Goal: Information Seeking & Learning: Learn about a topic

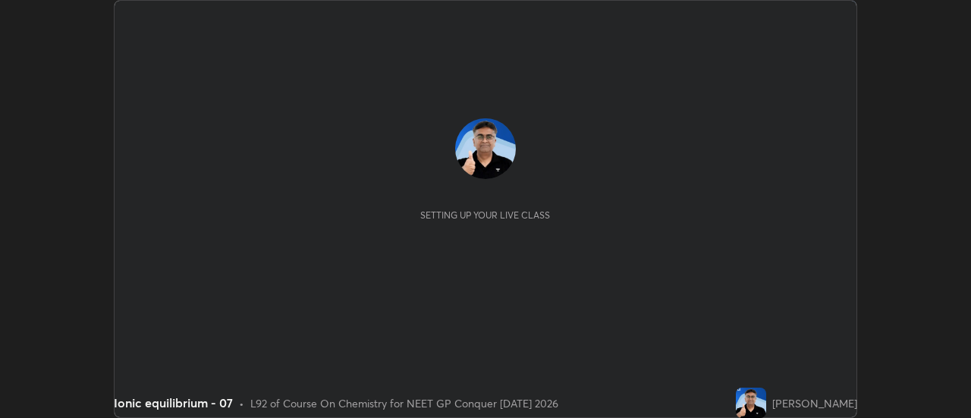
scroll to position [418, 970]
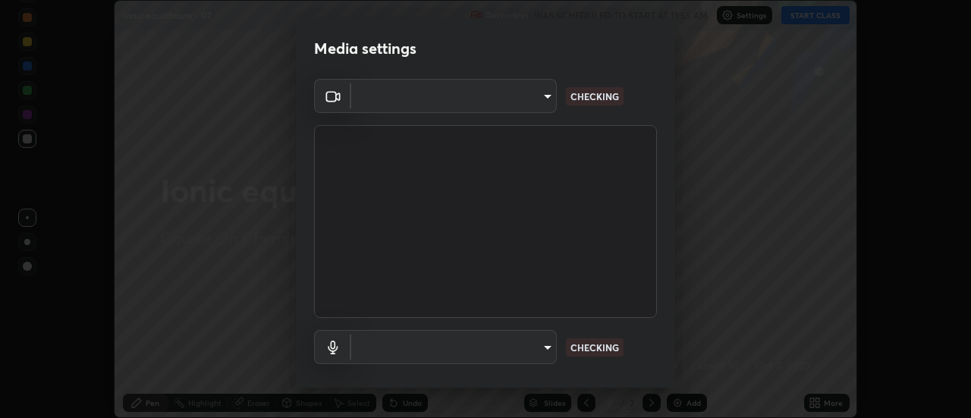
type input "1f31108d829b39389914bdc30e5c2a8b8d5d122ed1bfb40228f539b6595447af"
type input "default"
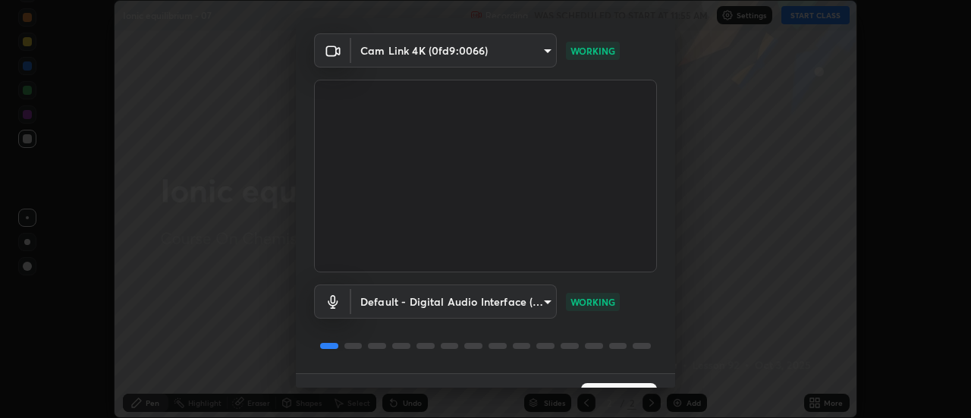
scroll to position [80, 0]
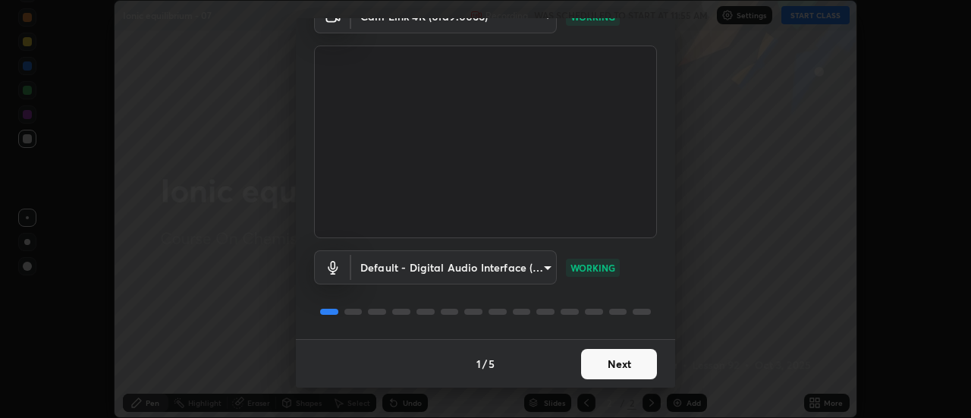
click at [589, 369] on button "Next" at bounding box center [619, 364] width 76 height 30
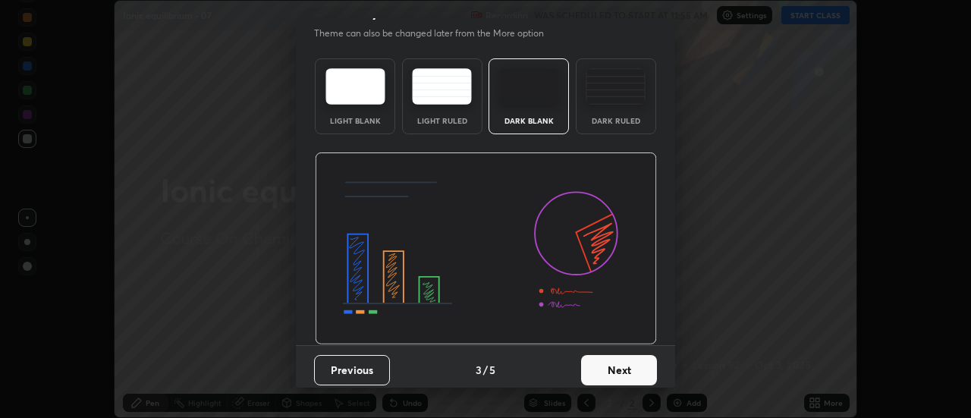
scroll to position [37, 0]
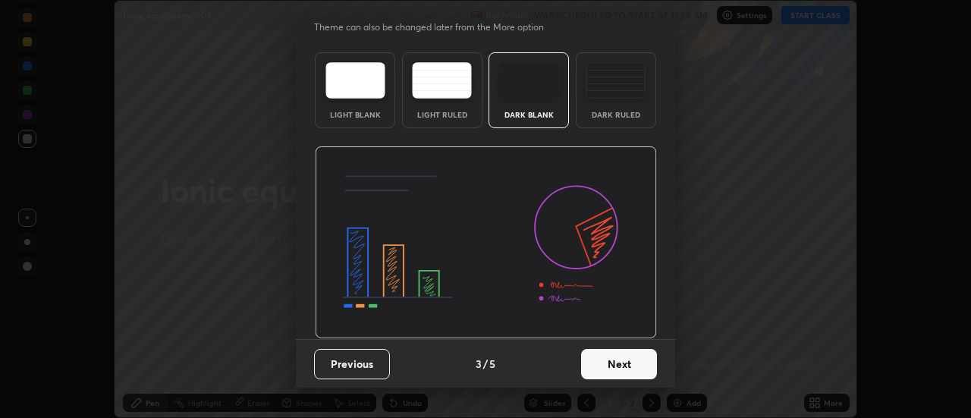
click at [594, 372] on button "Next" at bounding box center [619, 364] width 76 height 30
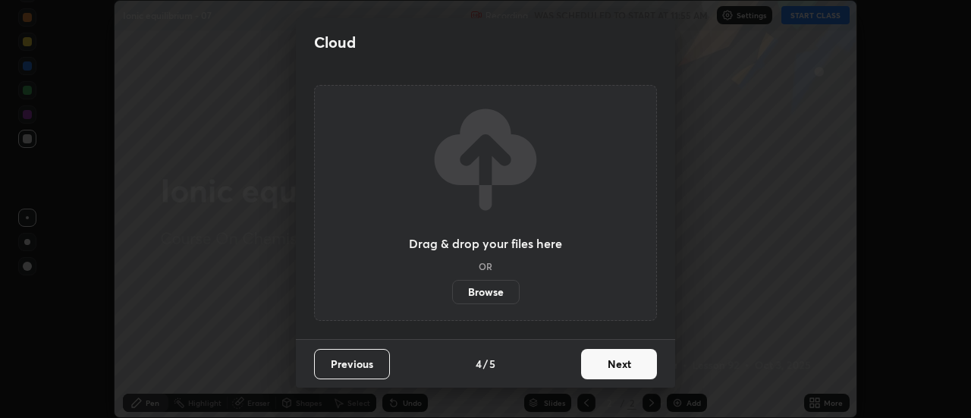
scroll to position [0, 0]
click at [592, 371] on button "Next" at bounding box center [619, 364] width 76 height 30
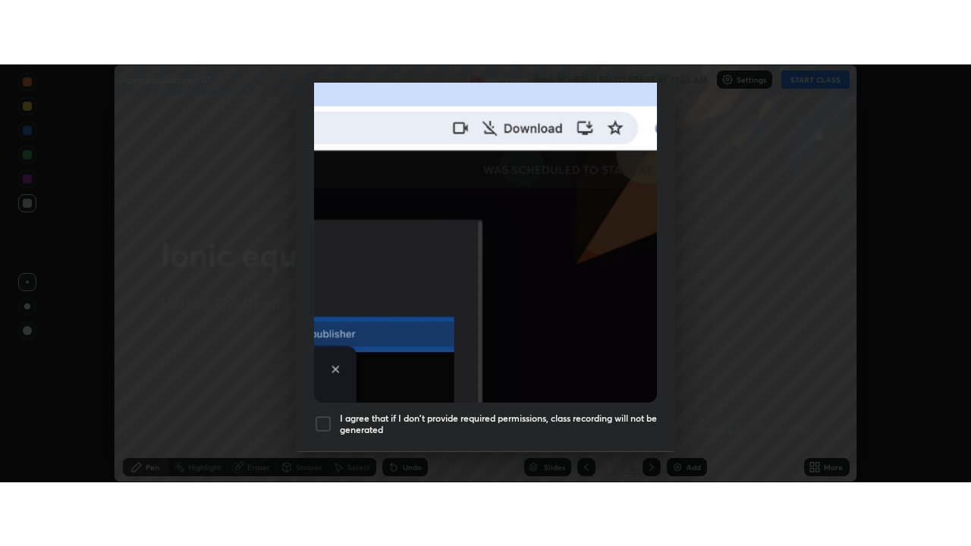
scroll to position [389, 0]
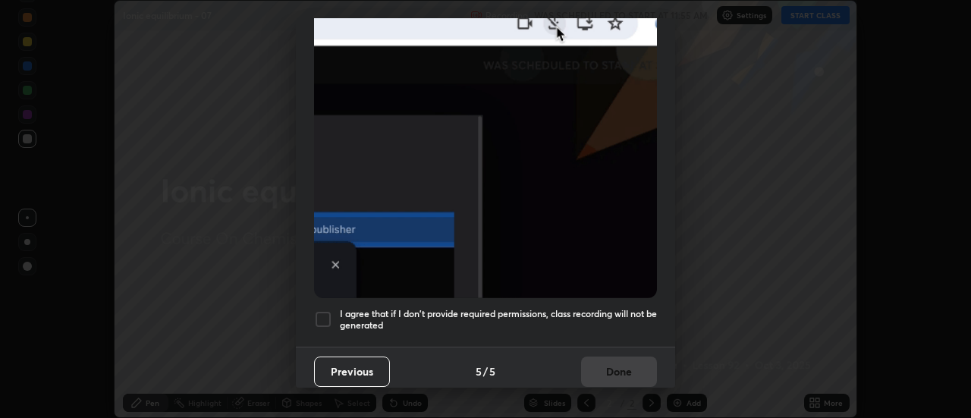
click at [536, 308] on h5 "I agree that if I don't provide required permissions, class recording will not …" at bounding box center [498, 320] width 317 height 24
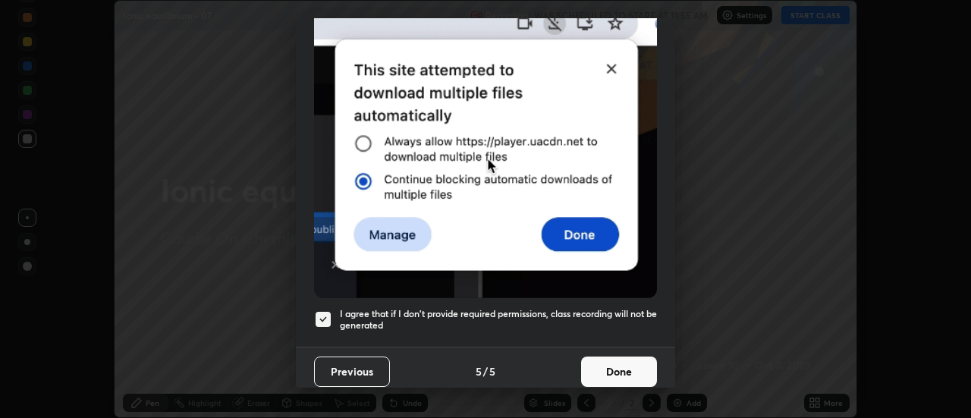
click at [590, 363] on button "Done" at bounding box center [619, 371] width 76 height 30
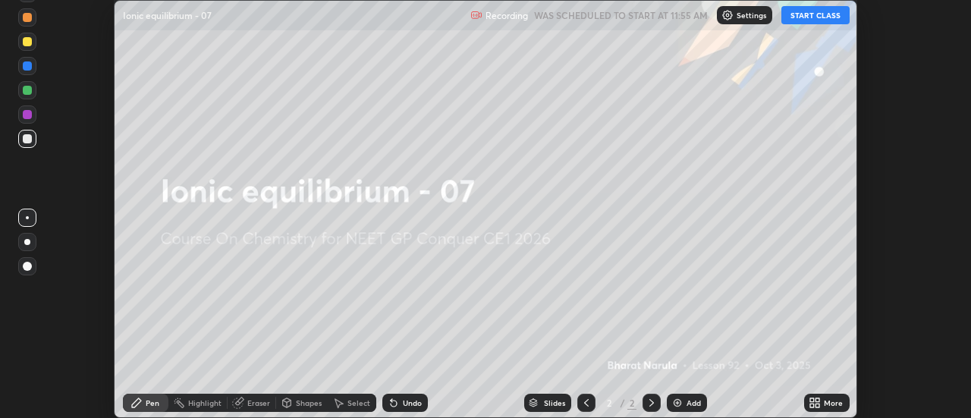
click at [801, 19] on button "START CLASS" at bounding box center [815, 15] width 68 height 18
click at [677, 403] on img at bounding box center [677, 403] width 12 height 12
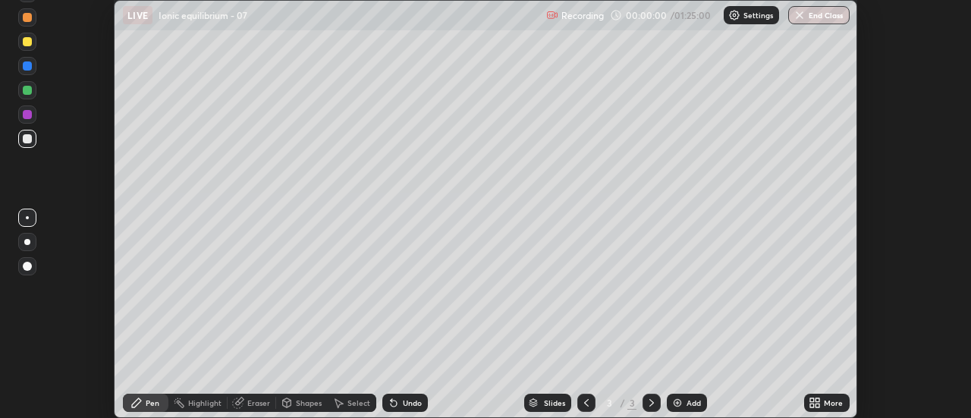
click at [817, 402] on icon at bounding box center [814, 403] width 12 height 12
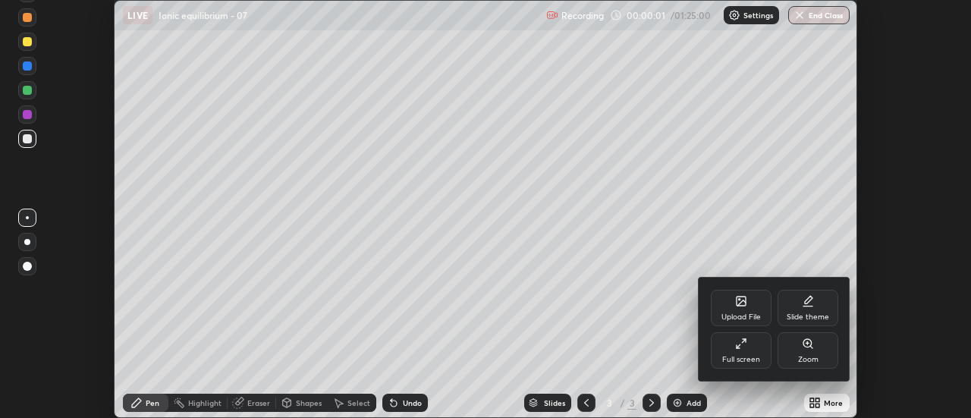
click at [739, 349] on icon at bounding box center [741, 343] width 12 height 12
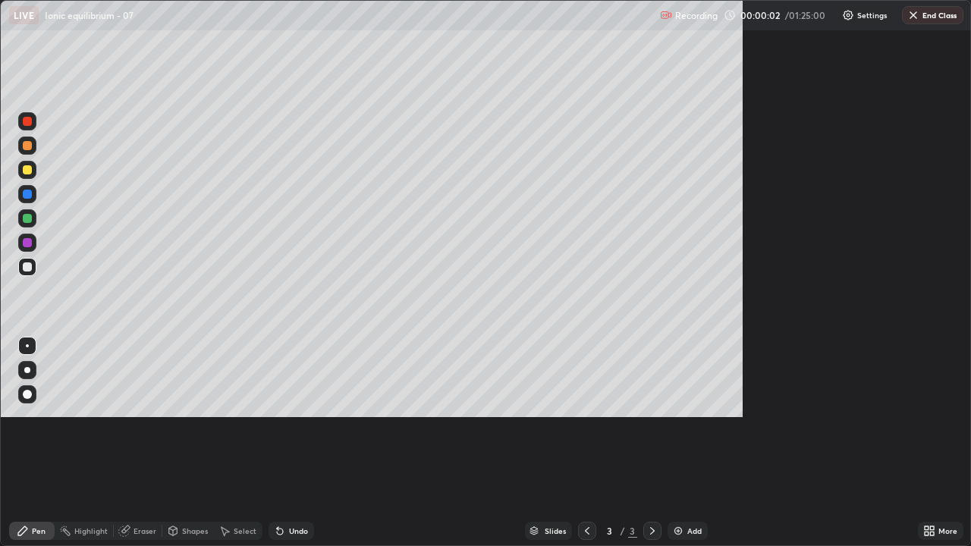
scroll to position [546, 971]
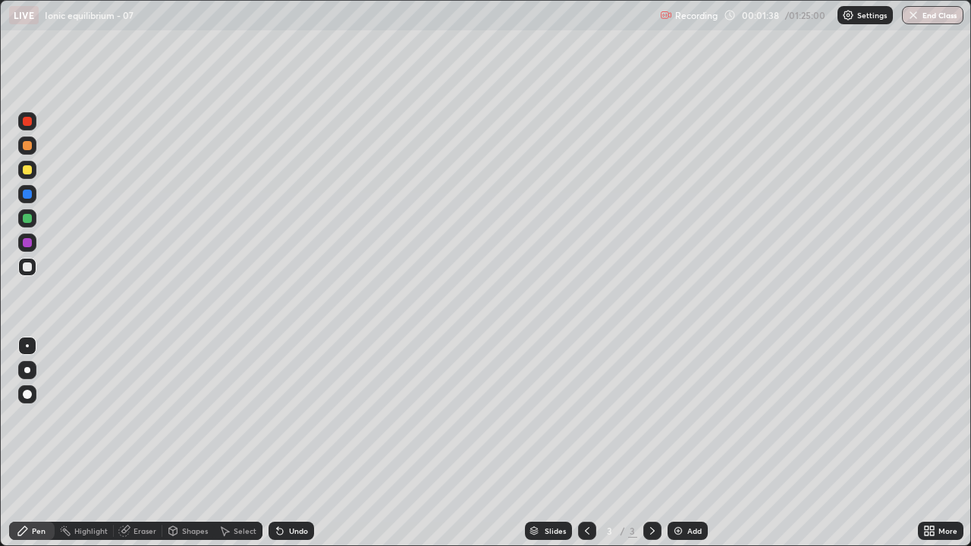
click at [27, 372] on div at bounding box center [27, 370] width 6 height 6
click at [183, 417] on div "Shapes" at bounding box center [188, 531] width 52 height 18
click at [296, 417] on div "Undo" at bounding box center [298, 531] width 19 height 8
click at [30, 417] on div "Pen" at bounding box center [31, 531] width 45 height 18
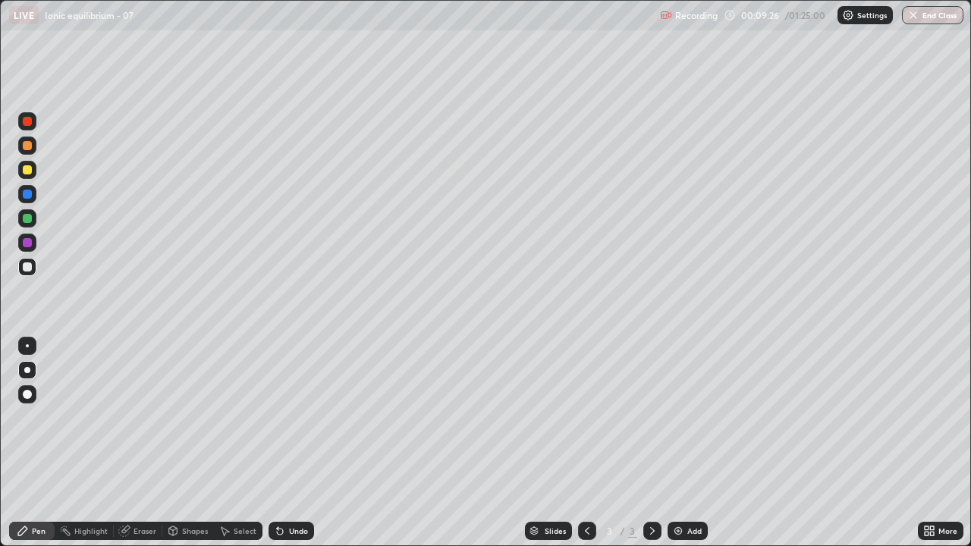
click at [676, 417] on img at bounding box center [678, 531] width 12 height 12
click at [27, 268] on div at bounding box center [27, 266] width 9 height 9
click at [287, 417] on div "Undo" at bounding box center [290, 531] width 45 height 18
click at [286, 417] on div "Undo" at bounding box center [290, 531] width 45 height 18
click at [285, 417] on div "Undo" at bounding box center [290, 531] width 45 height 18
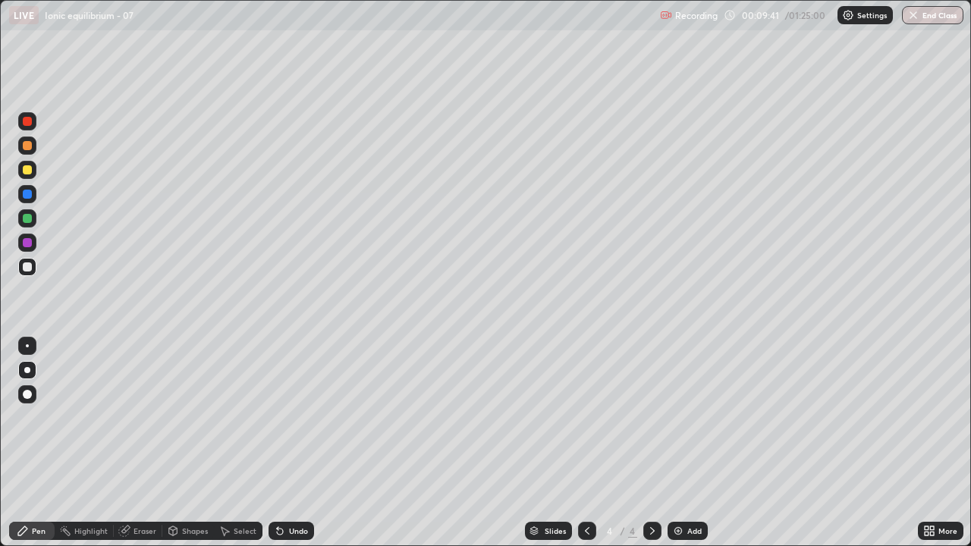
click at [285, 417] on div "Undo" at bounding box center [290, 531] width 45 height 18
click at [286, 417] on div "Undo" at bounding box center [290, 531] width 45 height 18
click at [190, 417] on div "Shapes" at bounding box center [195, 531] width 26 height 8
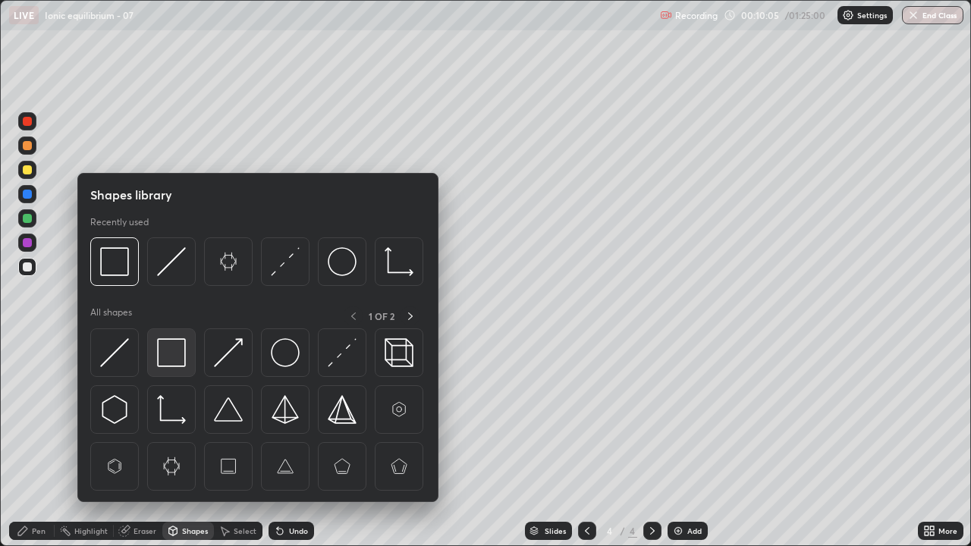
click at [172, 345] on img at bounding box center [171, 352] width 29 height 29
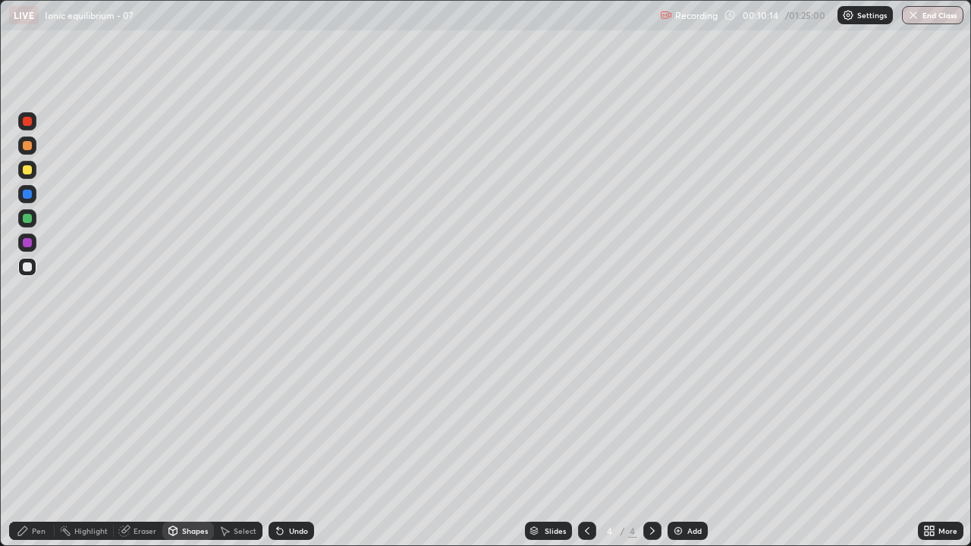
click at [27, 417] on icon at bounding box center [23, 531] width 12 height 12
click at [683, 417] on div "Add" at bounding box center [687, 531] width 40 height 18
click at [582, 417] on icon at bounding box center [587, 531] width 12 height 12
click at [588, 417] on icon at bounding box center [587, 531] width 12 height 12
click at [650, 417] on icon at bounding box center [652, 531] width 12 height 12
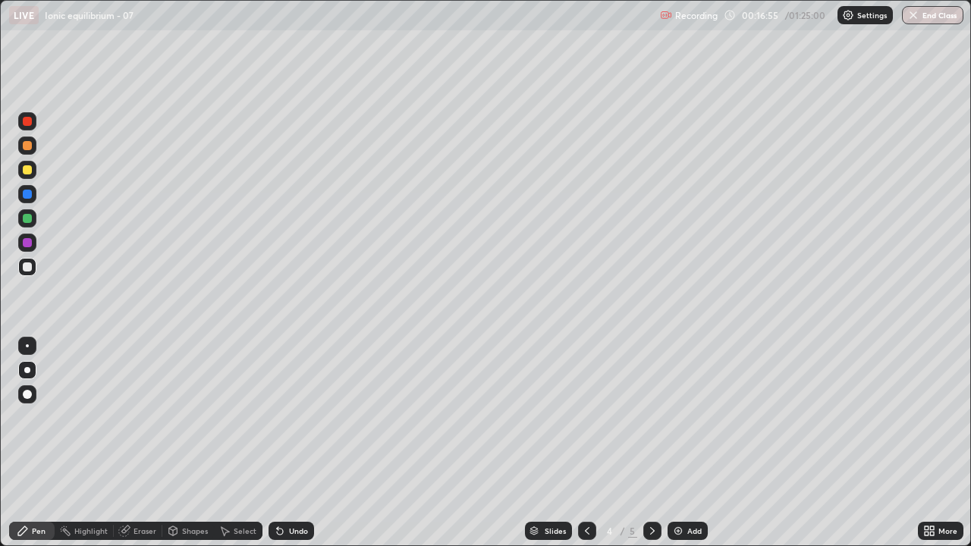
click at [651, 417] on icon at bounding box center [652, 531] width 12 height 12
click at [680, 417] on img at bounding box center [678, 531] width 12 height 12
click at [27, 219] on div at bounding box center [27, 218] width 9 height 9
click at [29, 273] on div at bounding box center [27, 267] width 18 height 18
click at [680, 417] on img at bounding box center [678, 531] width 12 height 12
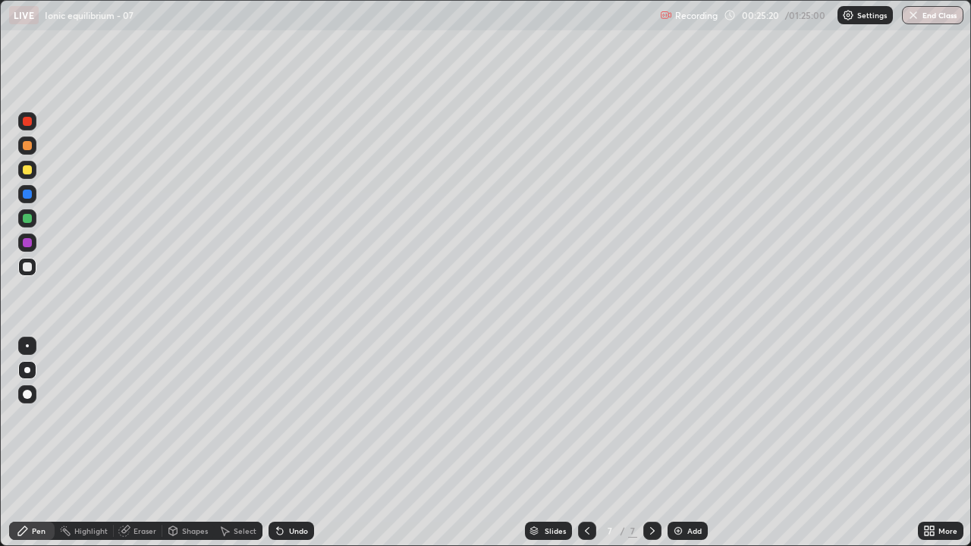
click at [588, 417] on icon at bounding box center [587, 531] width 12 height 12
click at [585, 417] on icon at bounding box center [587, 531] width 12 height 12
click at [587, 417] on icon at bounding box center [587, 531] width 12 height 12
click at [585, 417] on icon at bounding box center [587, 531] width 12 height 12
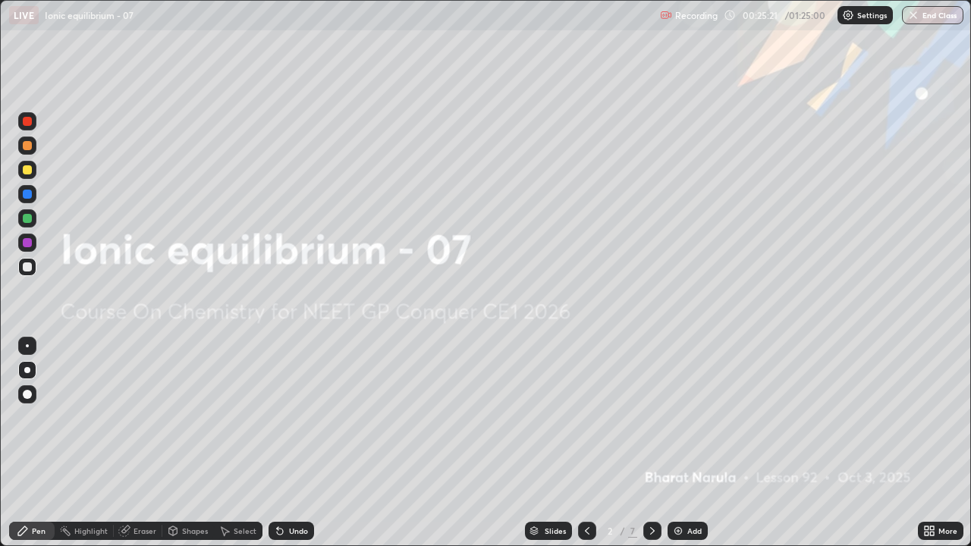
click at [647, 417] on icon at bounding box center [652, 531] width 12 height 12
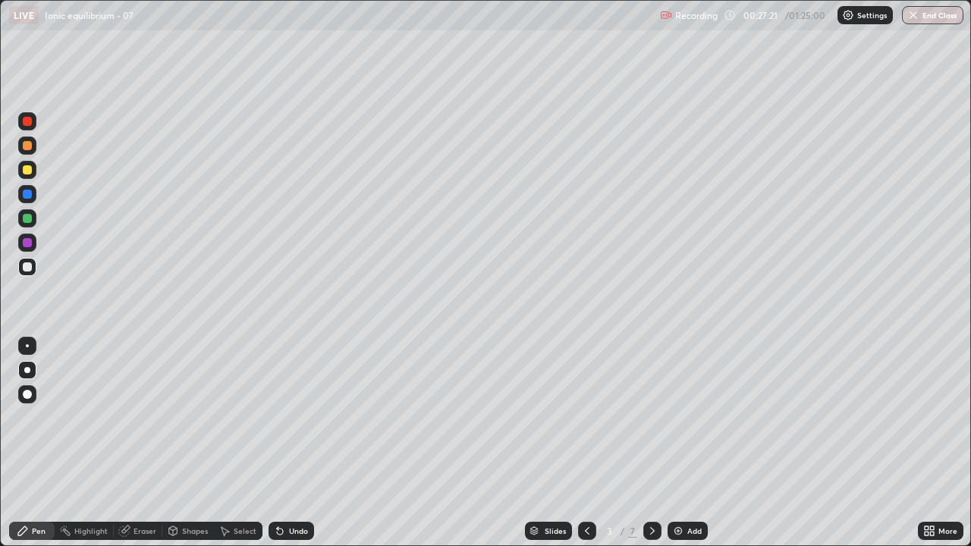
click at [643, 417] on div at bounding box center [652, 531] width 18 height 18
click at [653, 417] on icon at bounding box center [652, 531] width 12 height 12
click at [651, 417] on icon at bounding box center [652, 531] width 5 height 8
click at [651, 417] on icon at bounding box center [652, 531] width 12 height 12
click at [674, 417] on img at bounding box center [678, 531] width 12 height 12
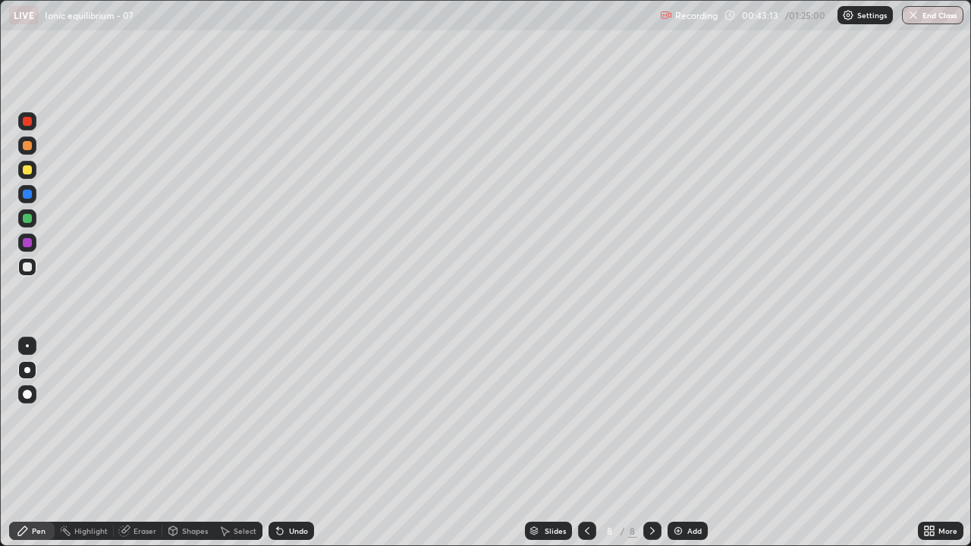
click at [289, 417] on div "Undo" at bounding box center [298, 531] width 19 height 8
click at [278, 417] on icon at bounding box center [280, 531] width 6 height 6
click at [681, 417] on img at bounding box center [678, 531] width 12 height 12
click at [293, 417] on div "Undo" at bounding box center [298, 531] width 19 height 8
click at [296, 417] on div "Undo" at bounding box center [298, 531] width 19 height 8
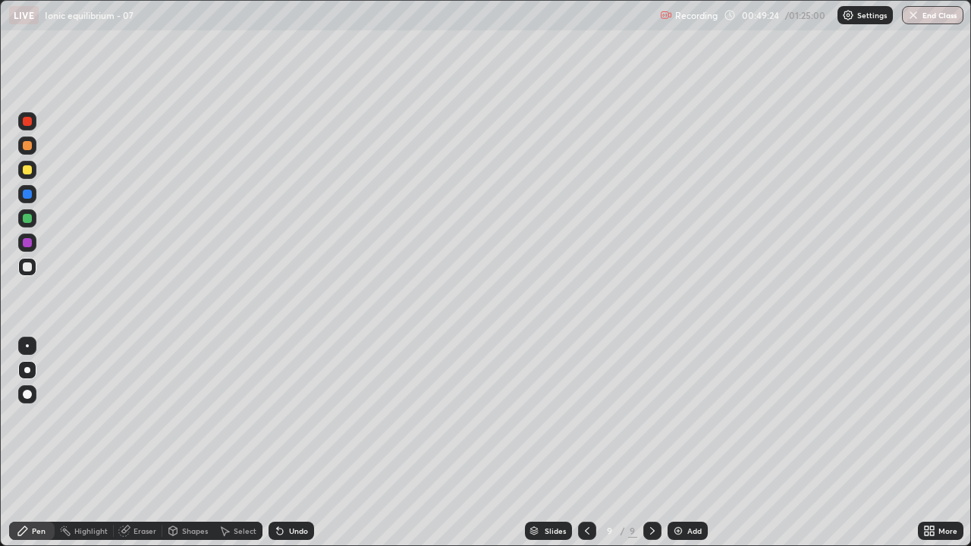
click at [681, 417] on img at bounding box center [678, 531] width 12 height 12
click at [291, 417] on div "Undo" at bounding box center [298, 531] width 19 height 8
click at [290, 417] on div "Undo" at bounding box center [290, 531] width 45 height 18
click at [583, 417] on icon at bounding box center [586, 531] width 12 height 12
click at [653, 417] on icon at bounding box center [652, 531] width 12 height 12
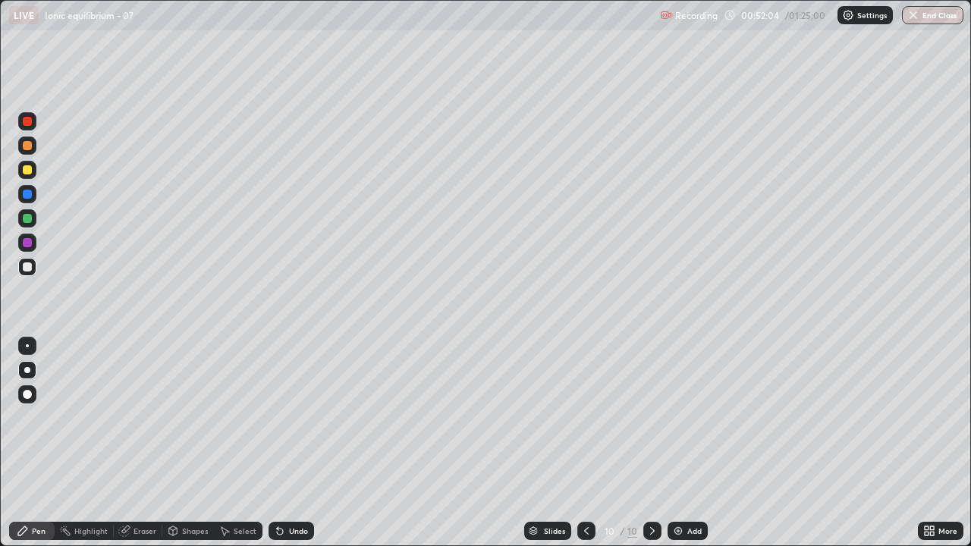
click at [358, 417] on div "Slides 10 / 10 Add" at bounding box center [616, 531] width 604 height 30
click at [363, 417] on div "Slides 10 / 10 Add" at bounding box center [616, 531] width 604 height 30
click at [145, 417] on div "Eraser" at bounding box center [144, 531] width 23 height 8
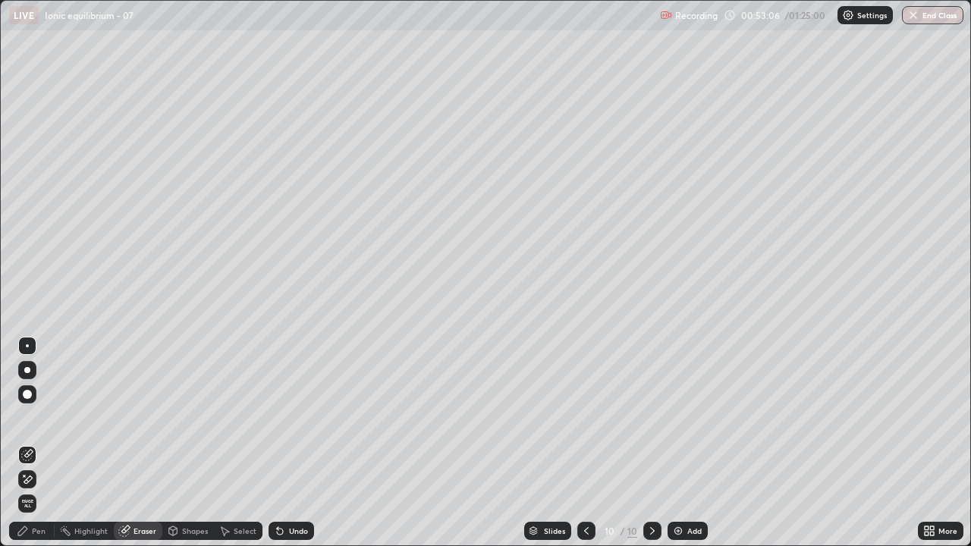
click at [36, 417] on div "Pen" at bounding box center [39, 531] width 14 height 8
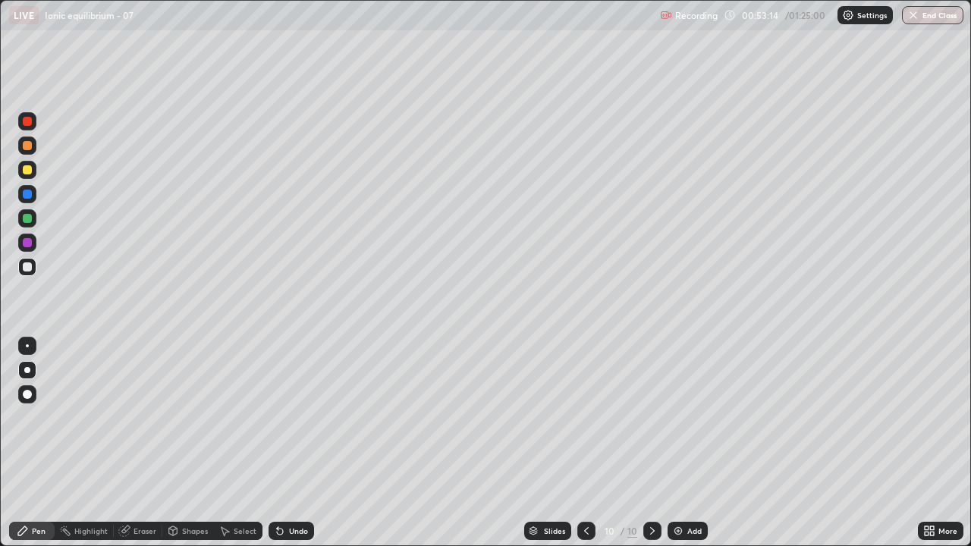
click at [136, 417] on div "Eraser" at bounding box center [144, 531] width 23 height 8
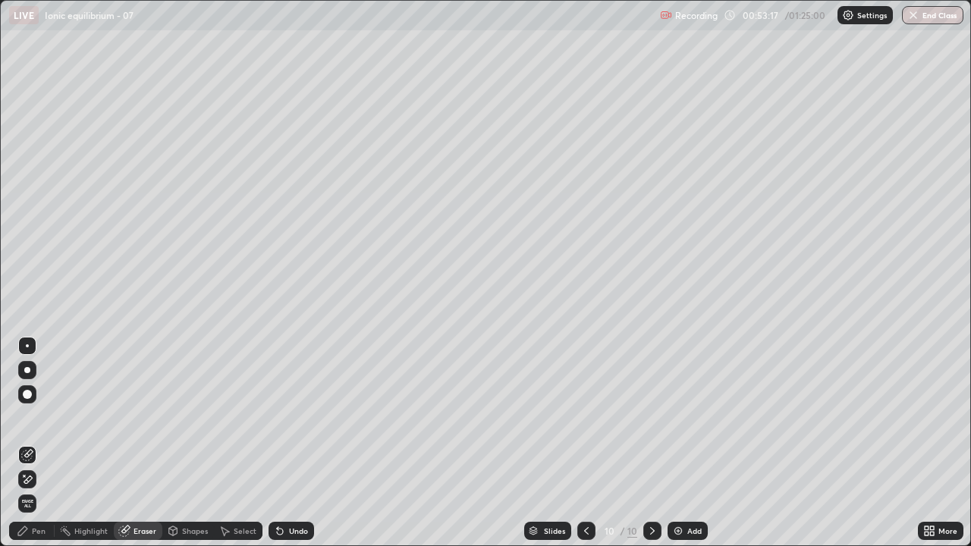
click at [38, 417] on div "Pen" at bounding box center [39, 531] width 14 height 8
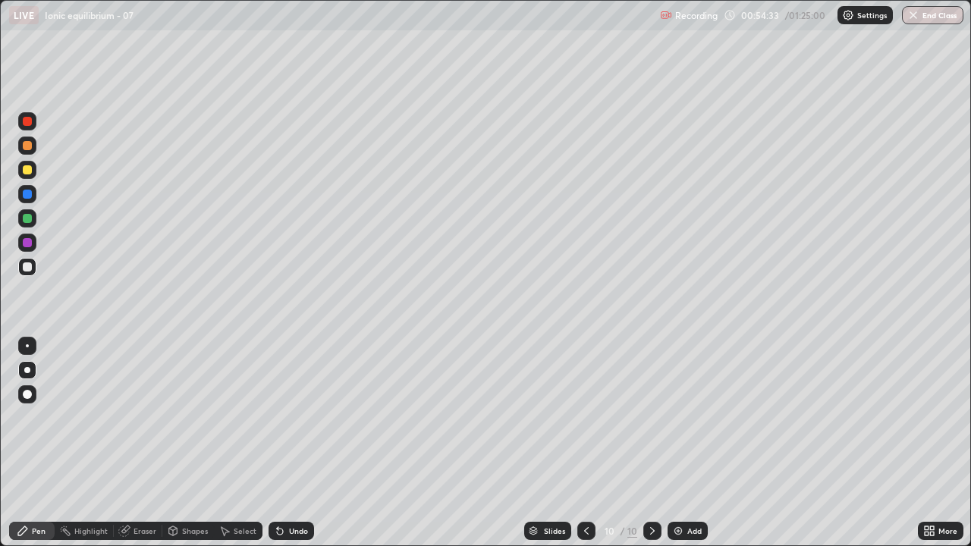
click at [133, 417] on div "Eraser" at bounding box center [144, 531] width 23 height 8
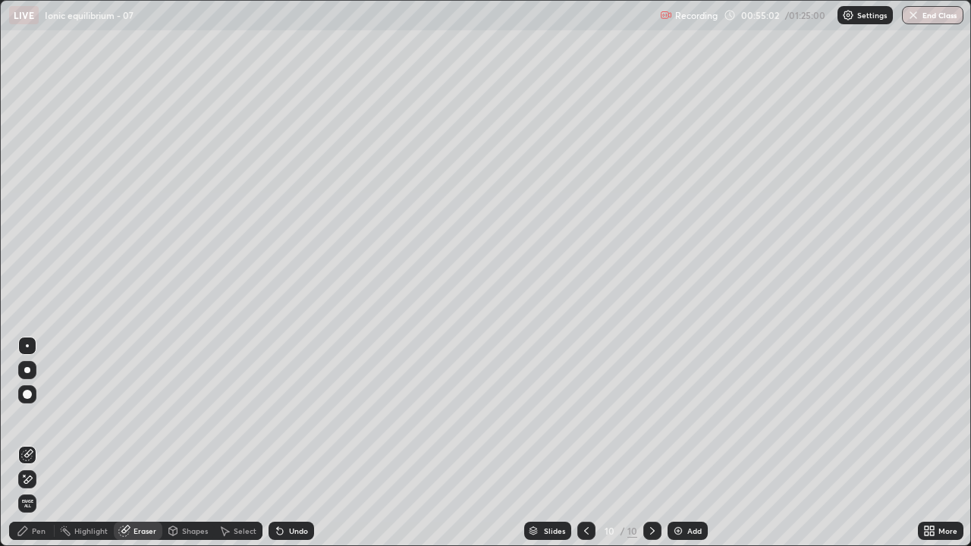
click at [29, 370] on div at bounding box center [27, 370] width 6 height 6
click at [36, 417] on div "Pen" at bounding box center [39, 531] width 14 height 8
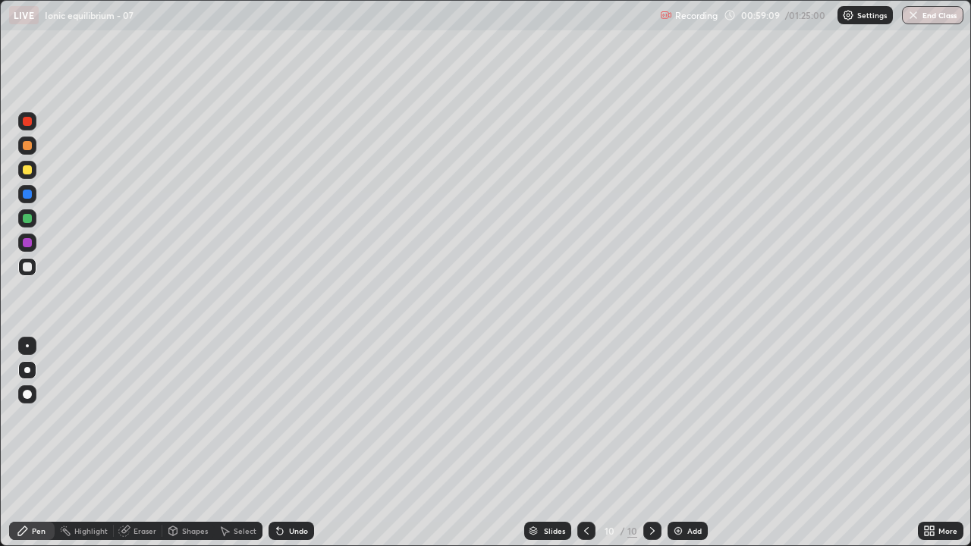
click at [587, 417] on icon at bounding box center [586, 531] width 5 height 8
click at [585, 417] on icon at bounding box center [586, 531] width 12 height 12
click at [651, 417] on icon at bounding box center [652, 531] width 12 height 12
click at [682, 417] on img at bounding box center [678, 531] width 12 height 12
click at [585, 417] on icon at bounding box center [587, 531] width 5 height 8
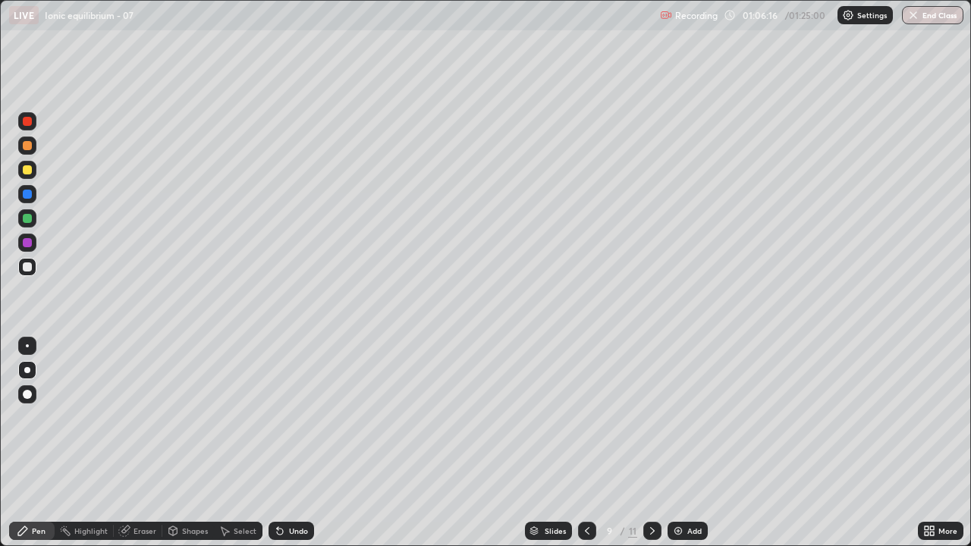
click at [651, 417] on icon at bounding box center [652, 531] width 12 height 12
click at [649, 417] on icon at bounding box center [652, 531] width 12 height 12
click at [912, 14] on img "button" at bounding box center [913, 15] width 12 height 12
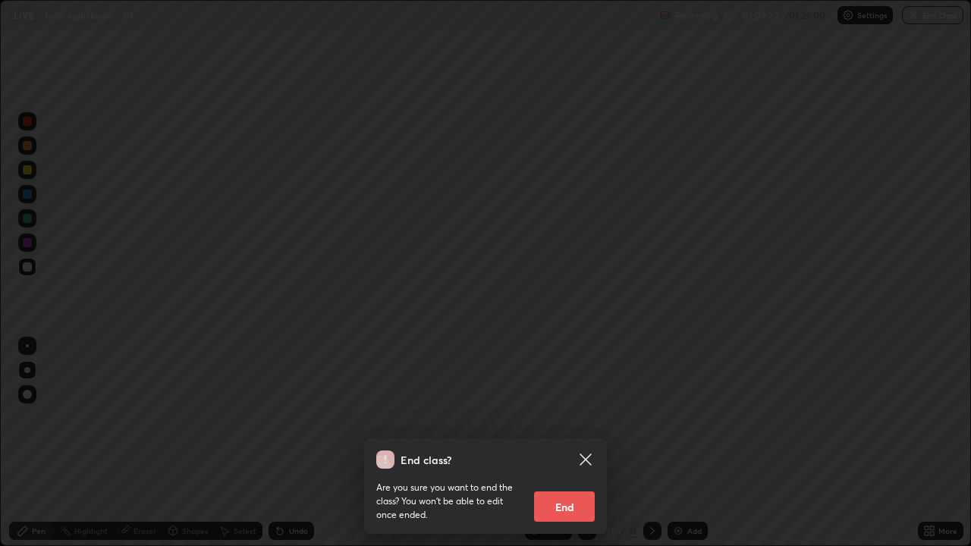
click at [567, 417] on button "End" at bounding box center [564, 506] width 61 height 30
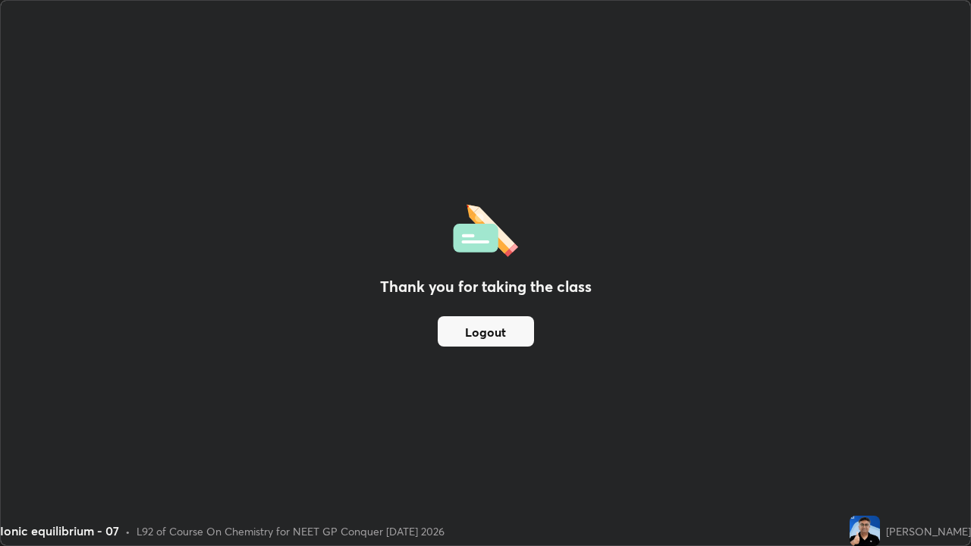
click at [513, 333] on button "Logout" at bounding box center [486, 331] width 96 height 30
click at [484, 329] on button "Logout" at bounding box center [486, 331] width 96 height 30
click at [880, 417] on img at bounding box center [864, 531] width 30 height 30
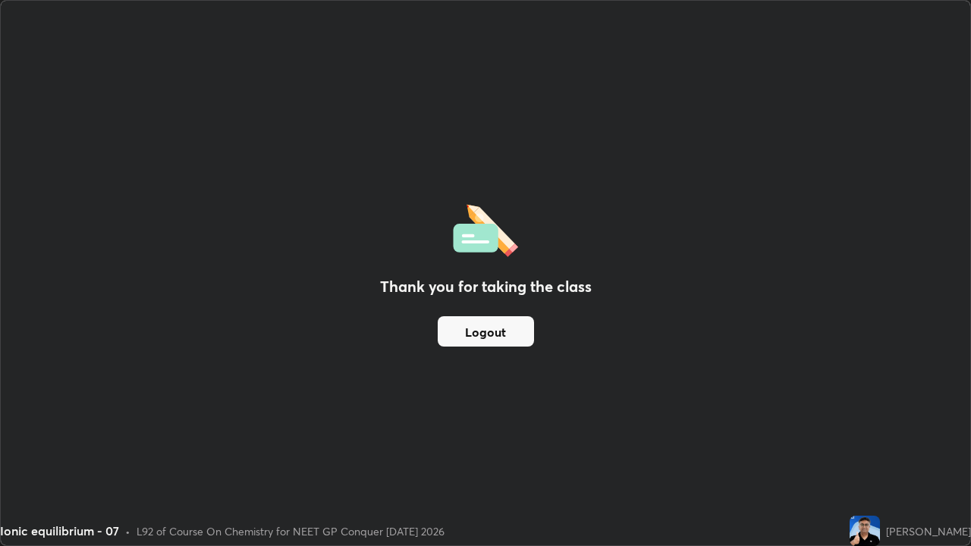
click at [880, 417] on img at bounding box center [864, 531] width 30 height 30
click at [876, 417] on img at bounding box center [864, 531] width 30 height 30
click at [877, 417] on img at bounding box center [864, 531] width 30 height 30
click at [814, 260] on div "Thank you for taking the class Logout" at bounding box center [485, 273] width 969 height 544
